Goal: Book appointment/travel/reservation

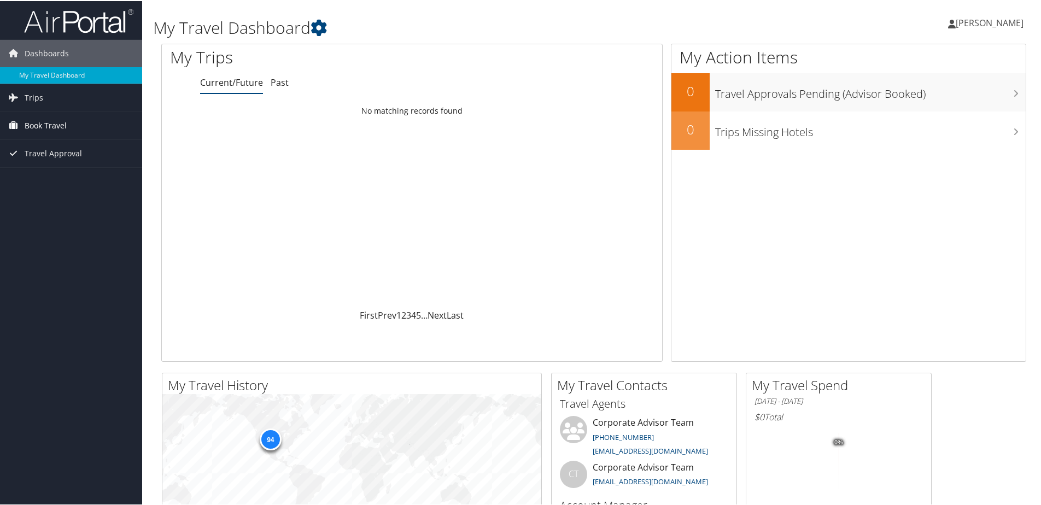
click at [46, 111] on span "Book Travel" at bounding box center [46, 124] width 42 height 27
click at [53, 178] on link "Book/Manage Online Trips" at bounding box center [71, 179] width 142 height 16
